Goal: Task Accomplishment & Management: Use online tool/utility

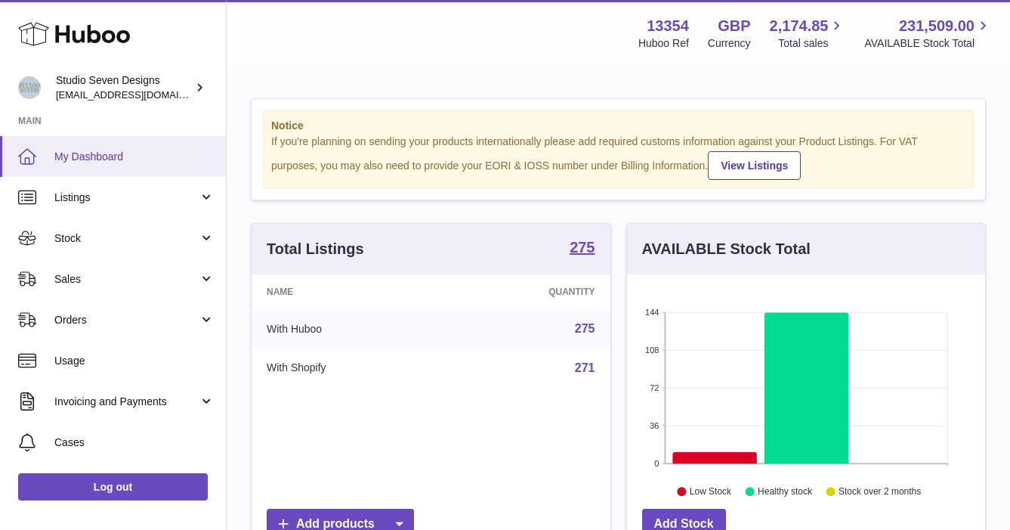
scroll to position [236, 358]
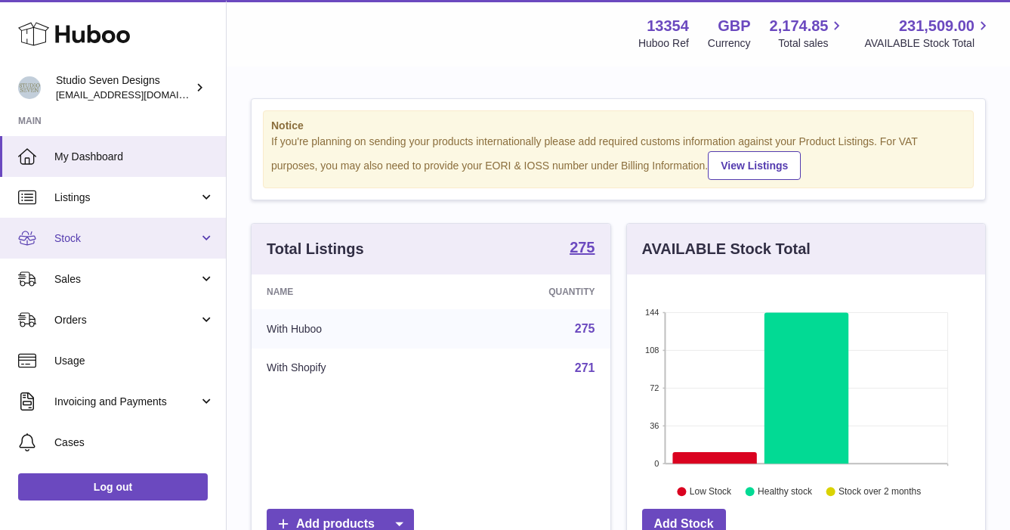
click at [75, 238] on span "Stock" at bounding box center [126, 238] width 144 height 14
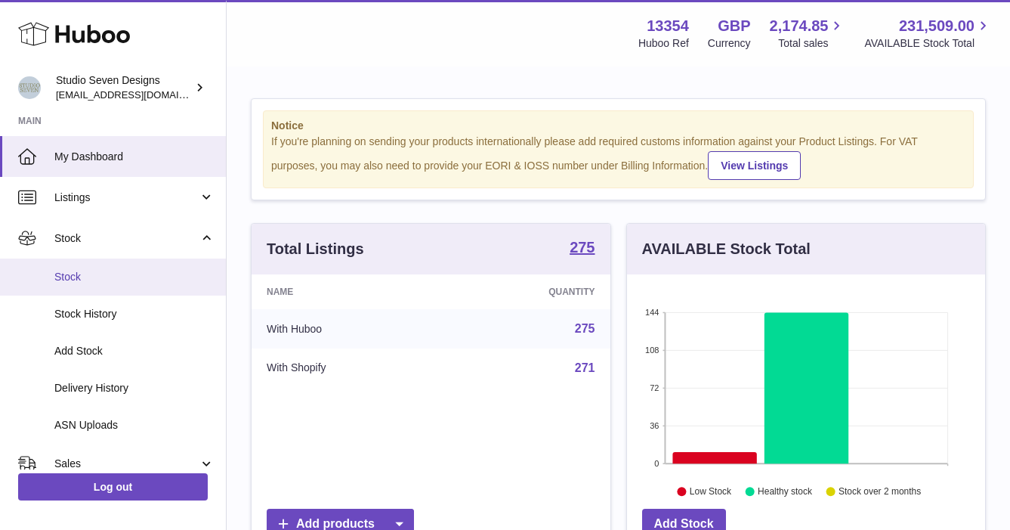
click at [68, 275] on span "Stock" at bounding box center [134, 277] width 160 height 14
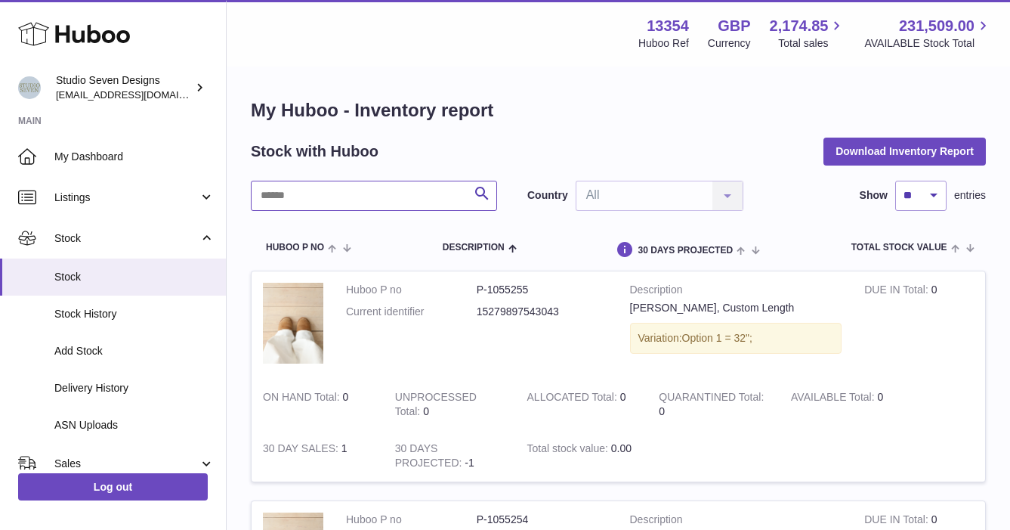
click at [317, 194] on input "text" at bounding box center [374, 196] width 246 height 30
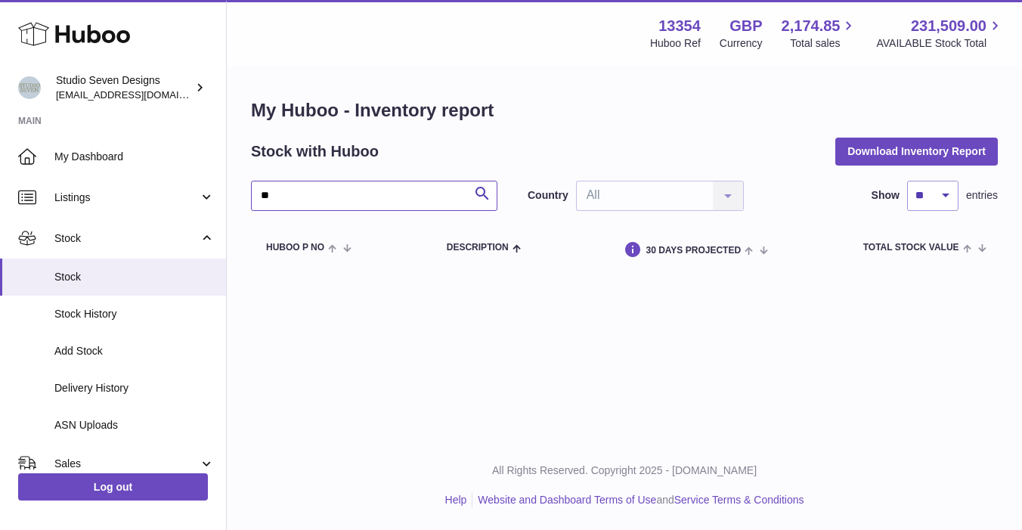
type input "*"
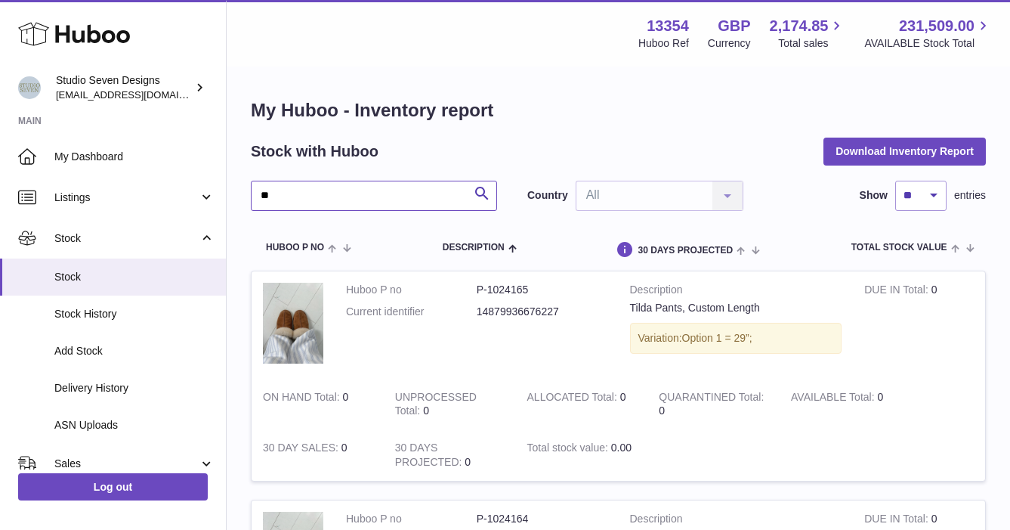
type input "*"
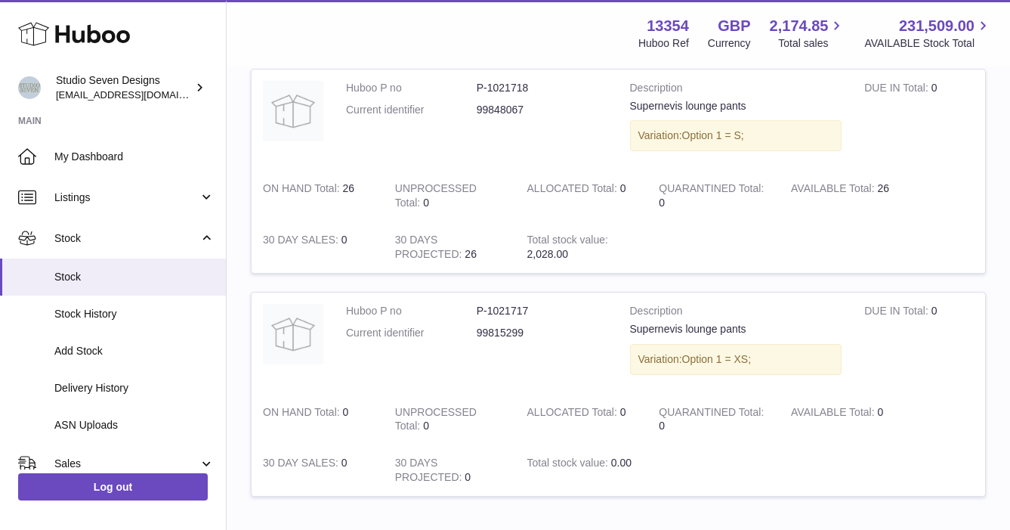
scroll to position [872, 0]
type input "**********"
click at [82, 281] on span "Stock" at bounding box center [134, 277] width 160 height 14
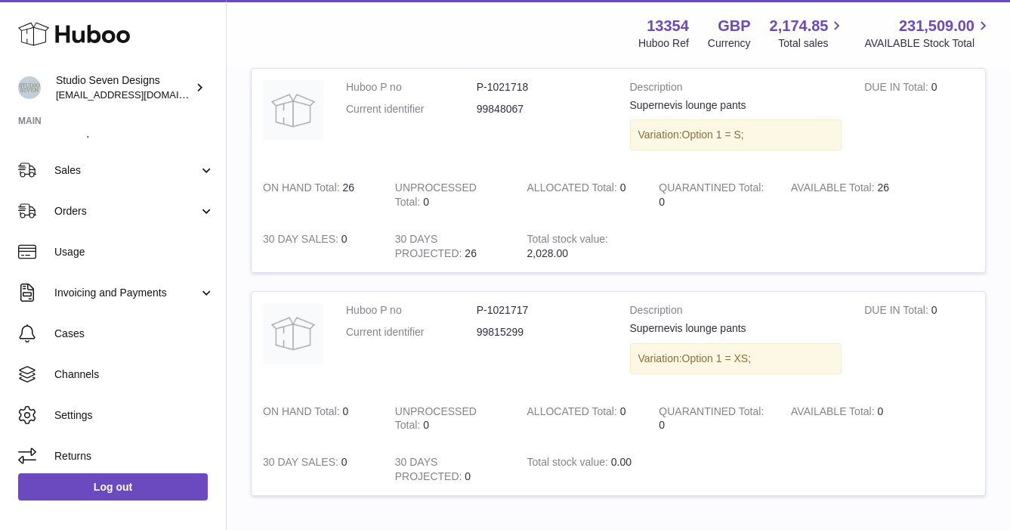
scroll to position [294, 0]
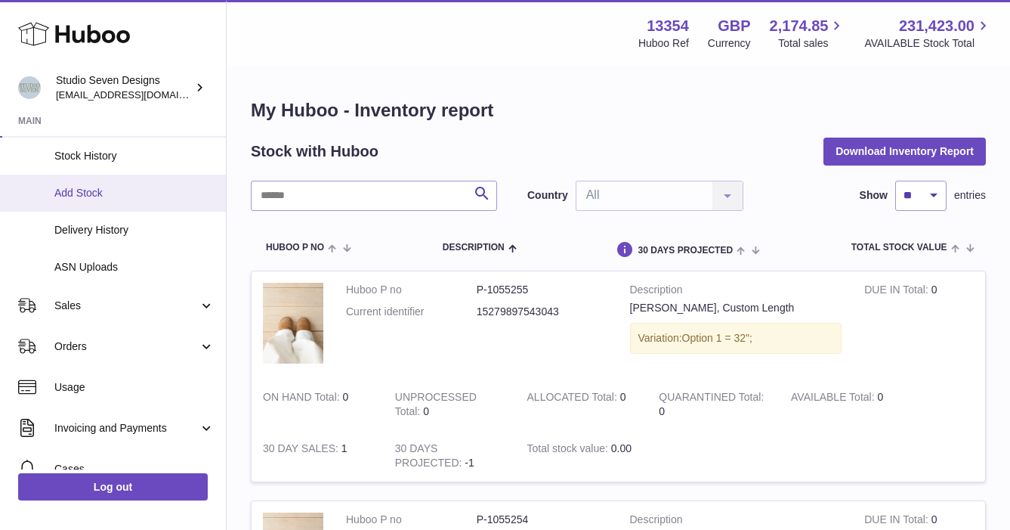
scroll to position [163, 0]
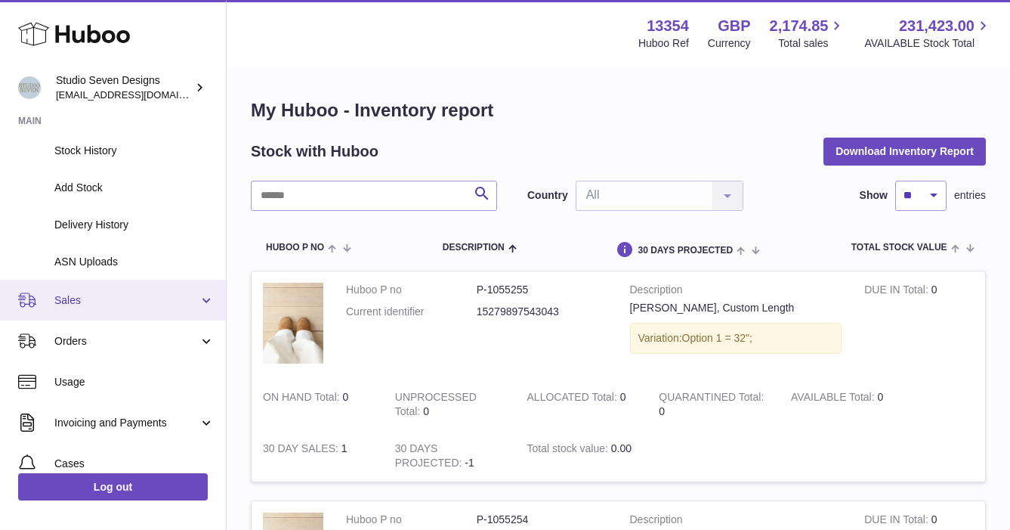
click at [88, 296] on span "Sales" at bounding box center [126, 300] width 144 height 14
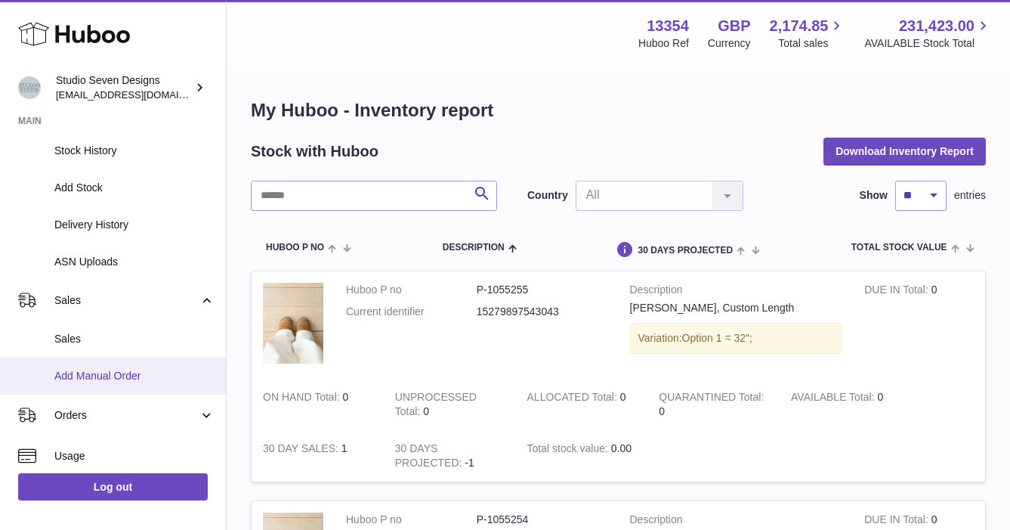
click at [80, 373] on span "Add Manual Order" at bounding box center [134, 376] width 160 height 14
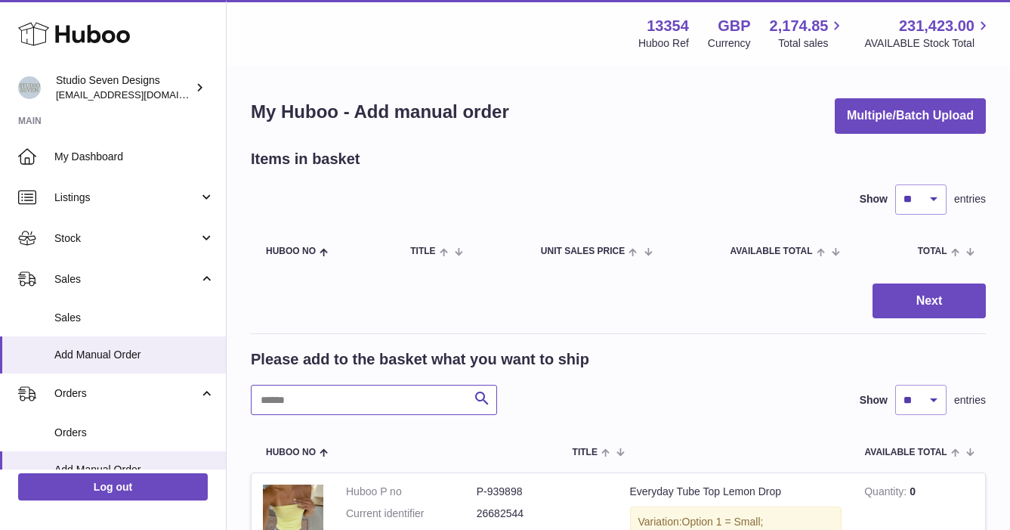
click at [330, 402] on input "text" at bounding box center [374, 400] width 246 height 30
type input "*"
type input "*****"
